Goal: Check status: Check status

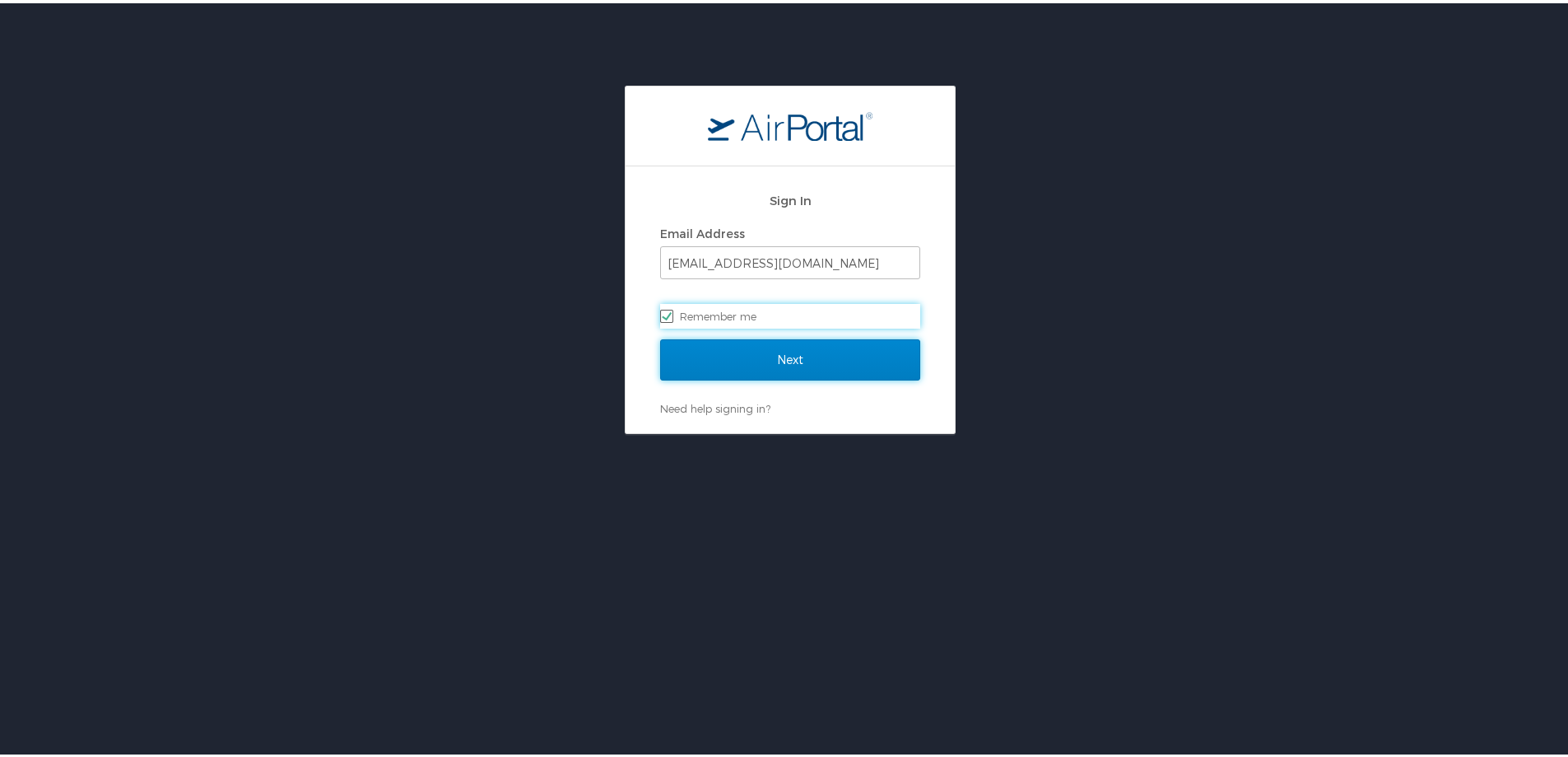
click at [793, 338] on input "Next" at bounding box center [790, 356] width 260 height 41
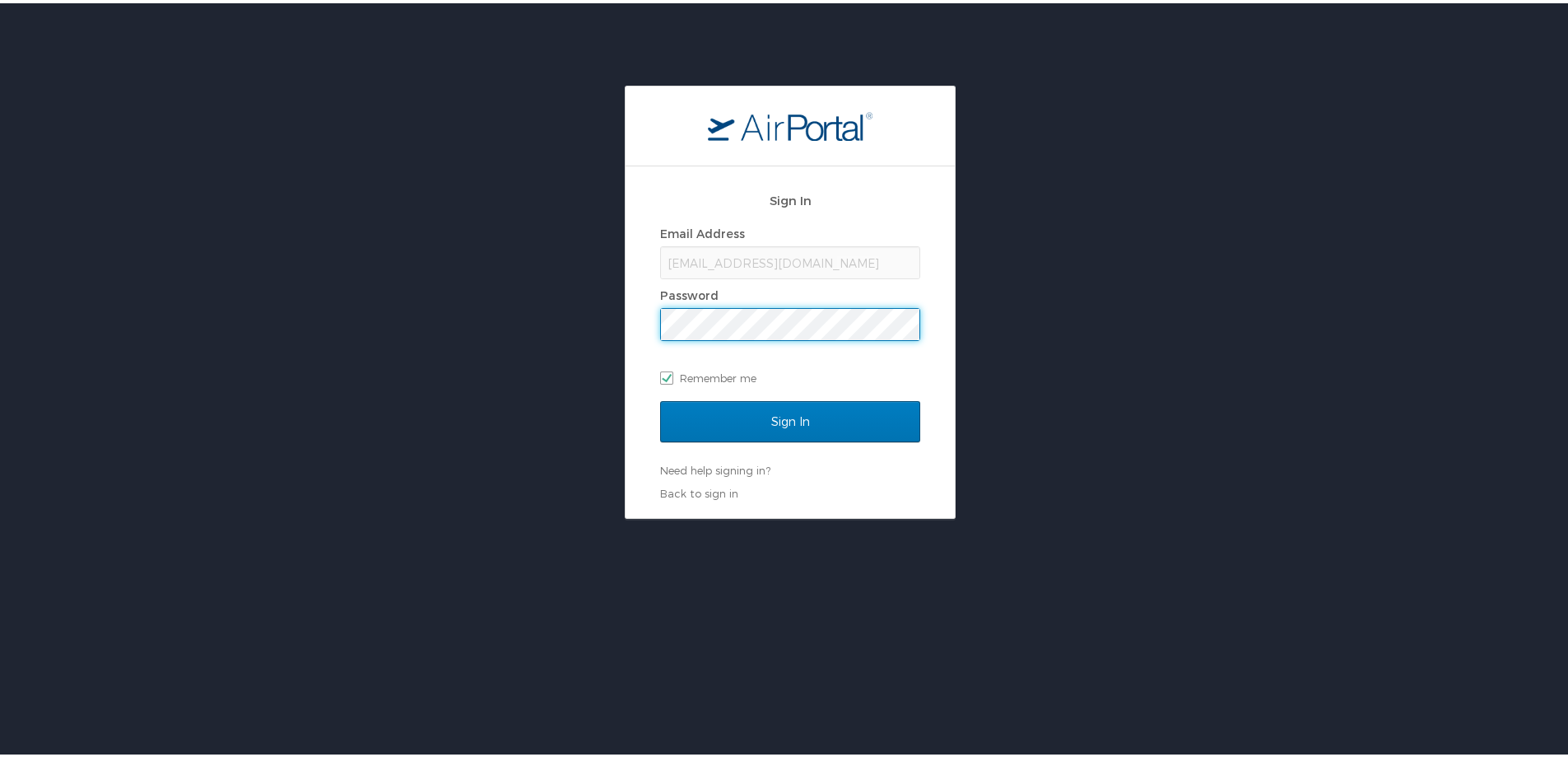
click at [559, 321] on div "Sign In Email Address [EMAIL_ADDRESS][DOMAIN_NAME] Password Remember me Sign In…" at bounding box center [790, 298] width 1580 height 433
click at [661, 398] on input "Sign In" at bounding box center [790, 418] width 260 height 41
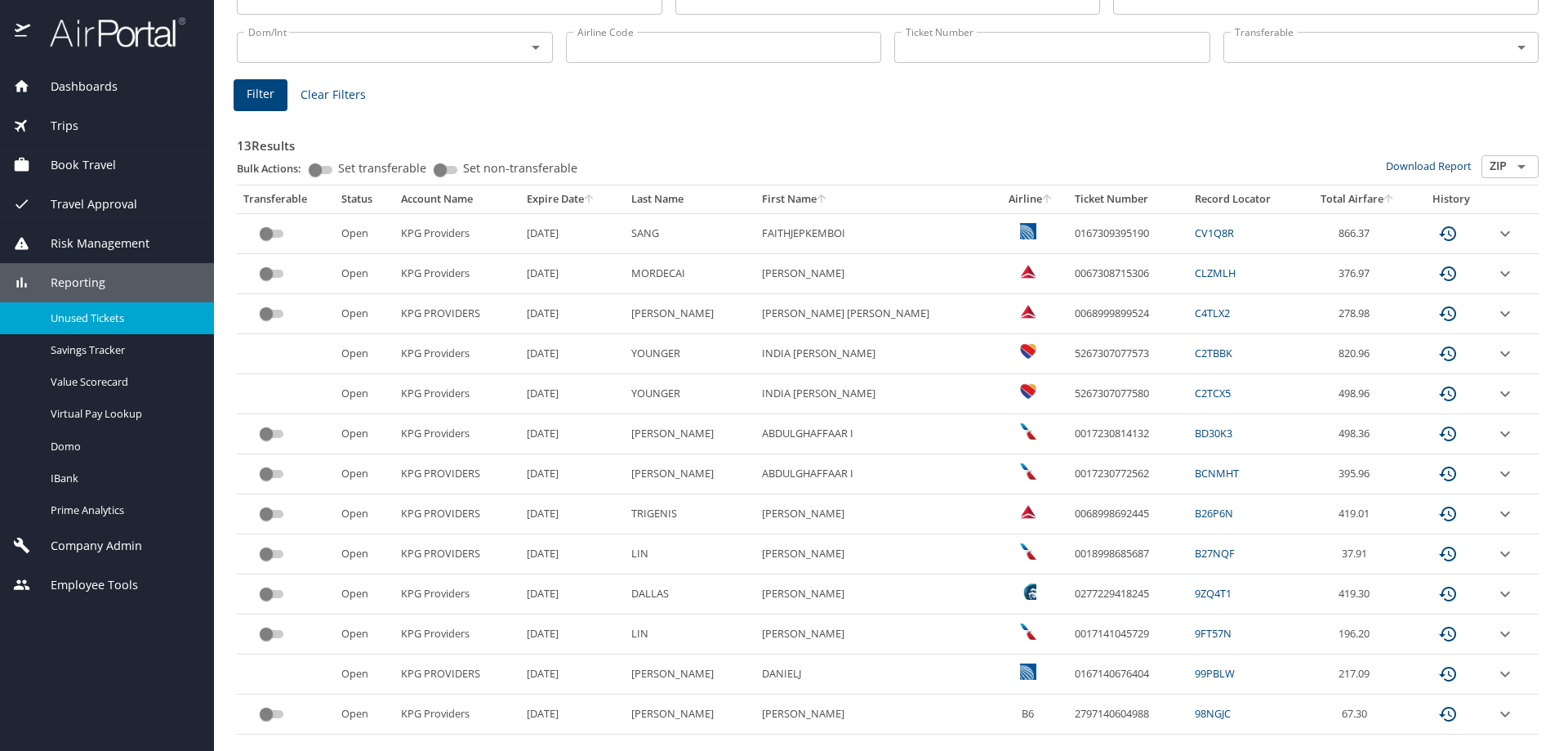
scroll to position [199, 0]
